Goal: Task Accomplishment & Management: Manage account settings

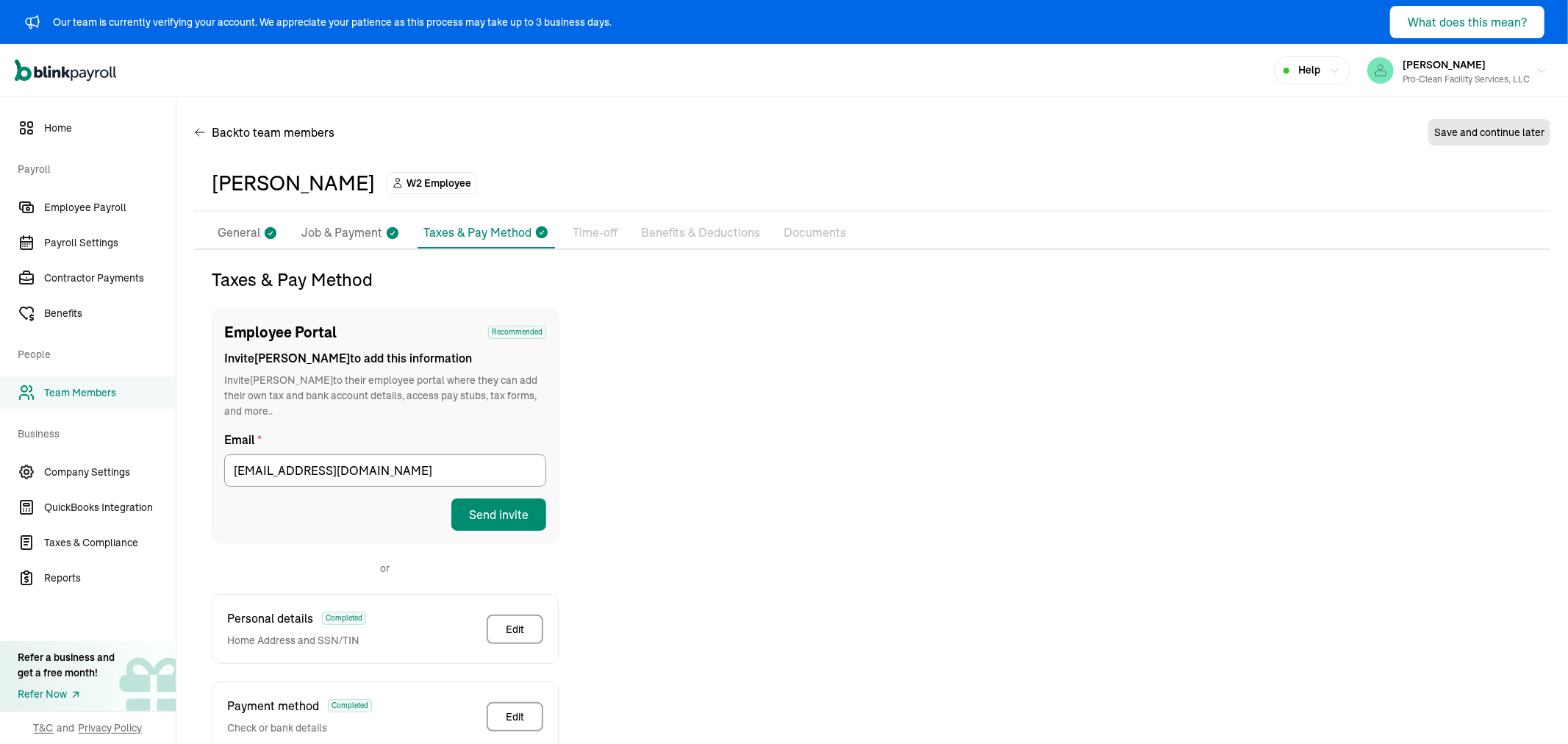
click at [89, 203] on span "Employee Payroll" at bounding box center [110, 208] width 132 height 16
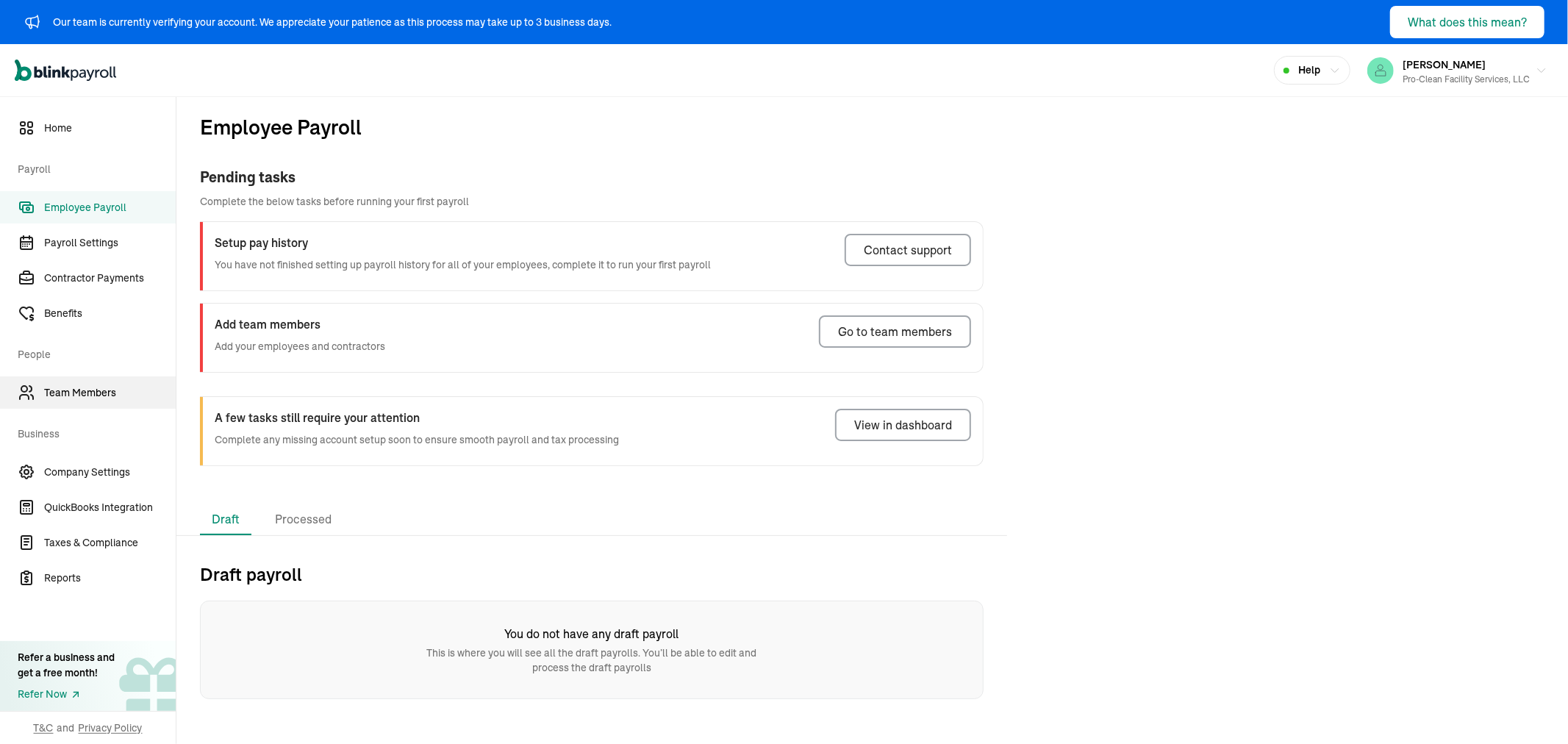
click at [83, 385] on span "Team Members" at bounding box center [110, 392] width 132 height 16
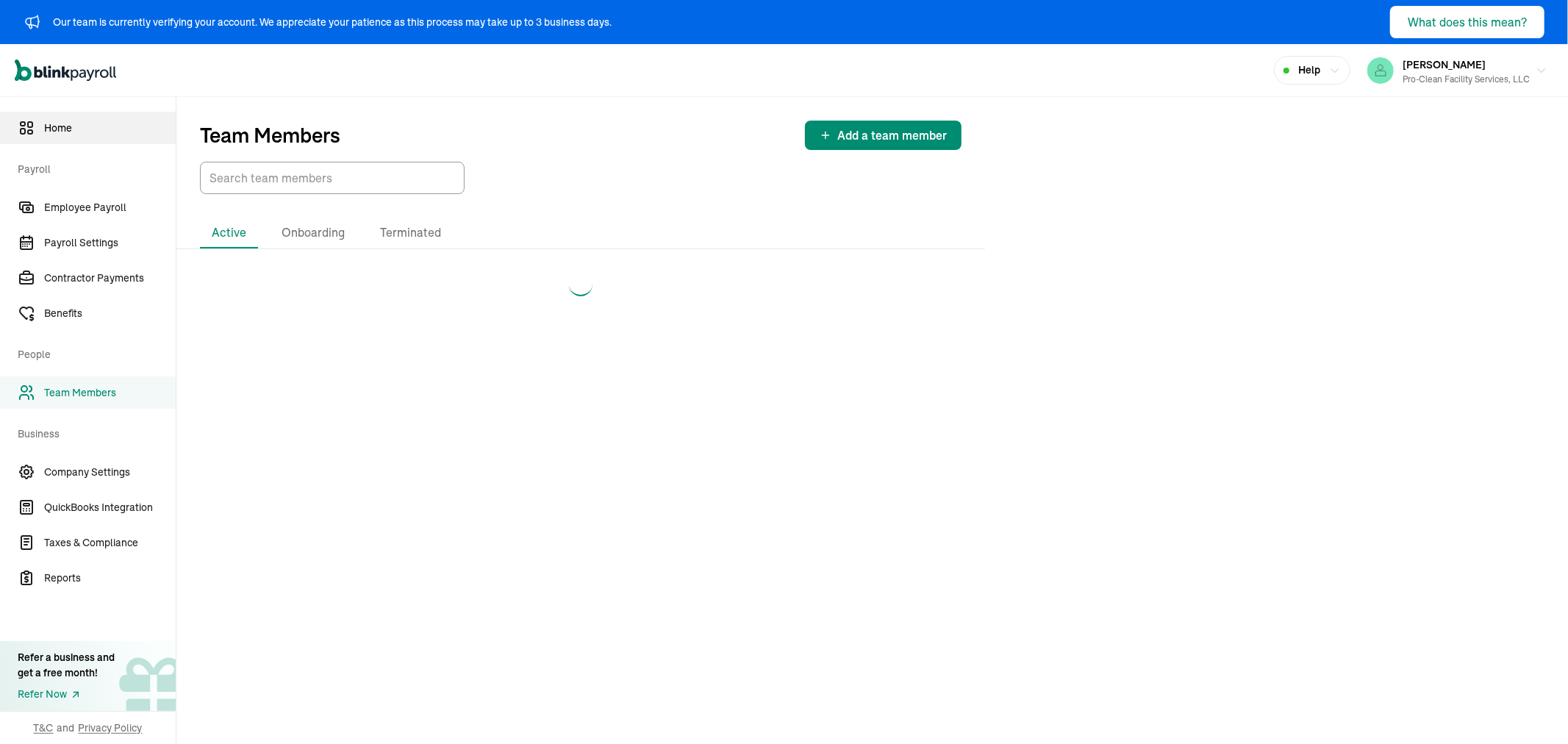
click at [84, 128] on span "Home" at bounding box center [110, 128] width 132 height 16
